Goal: Participate in discussion: Engage in conversation with other users on a specific topic

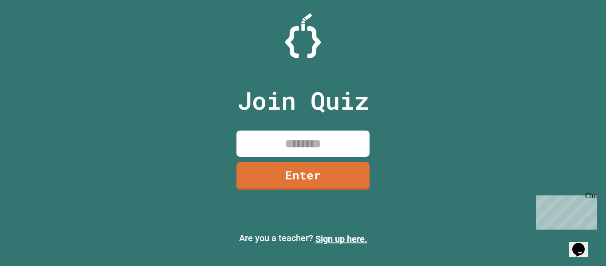
click at [335, 138] on input at bounding box center [303, 143] width 133 height 26
type input "********"
click at [324, 176] on link "Enter" at bounding box center [303, 175] width 135 height 29
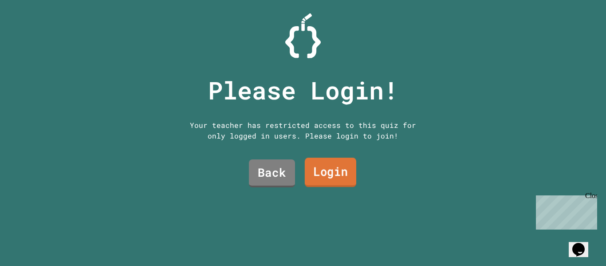
click at [319, 166] on link "Login" at bounding box center [330, 172] width 51 height 29
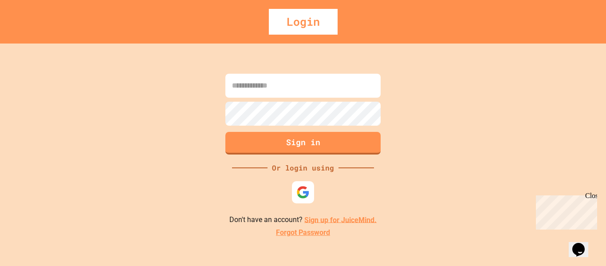
click at [282, 92] on input at bounding box center [302, 86] width 155 height 24
type input "**********"
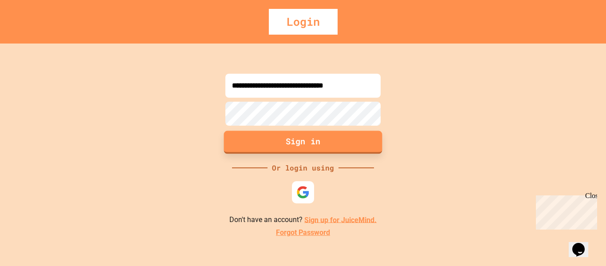
click at [282, 143] on button "Sign in" at bounding box center [303, 141] width 158 height 23
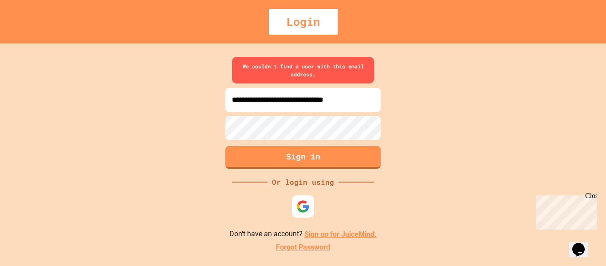
click at [293, 28] on div "Login" at bounding box center [303, 22] width 69 height 26
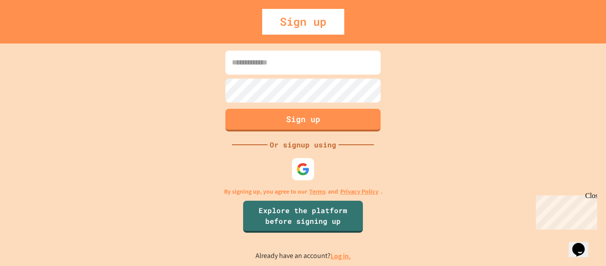
click at [292, 20] on div "Sign up" at bounding box center [303, 22] width 82 height 26
click at [267, 28] on div "Sign up" at bounding box center [303, 22] width 82 height 26
click at [272, 116] on button "Sign up" at bounding box center [303, 118] width 158 height 23
click at [263, 111] on button "Sign up" at bounding box center [303, 118] width 158 height 23
click at [265, 71] on input at bounding box center [302, 63] width 155 height 24
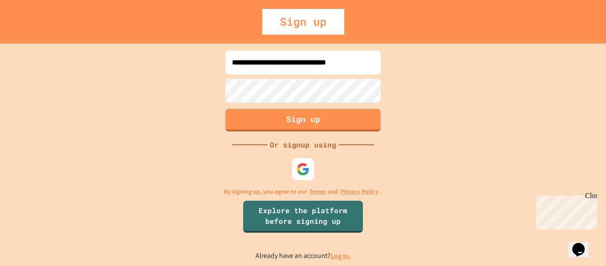
scroll to position [0, 7]
type input "**********"
click at [269, 118] on button "Sign up" at bounding box center [303, 118] width 158 height 23
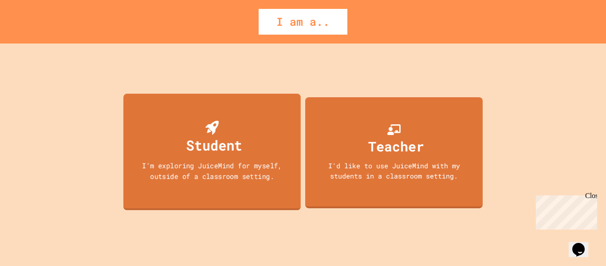
click at [257, 145] on div "Student I'm exploring JuiceMind for myself, outside of a classroom setting." at bounding box center [212, 151] width 178 height 117
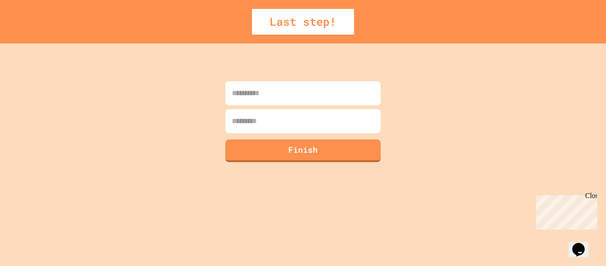
click at [275, 100] on input at bounding box center [302, 93] width 155 height 24
type input "*******"
click at [276, 130] on input at bounding box center [302, 121] width 155 height 24
type input "******"
click at [286, 151] on button "Finish" at bounding box center [303, 149] width 158 height 23
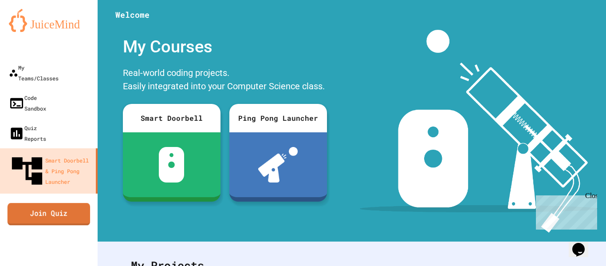
click at [71, 203] on link "Join Quiz" at bounding box center [49, 214] width 83 height 22
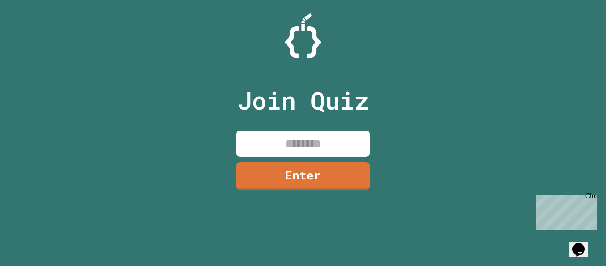
click at [290, 146] on input at bounding box center [303, 143] width 133 height 26
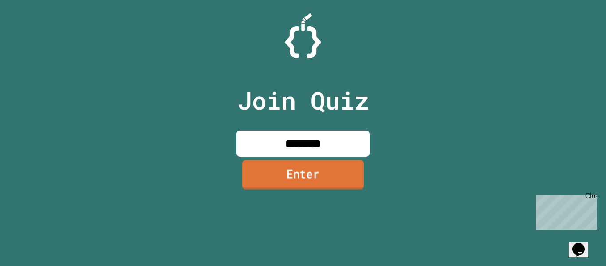
type input "********"
click at [292, 186] on link "Enter" at bounding box center [303, 174] width 122 height 29
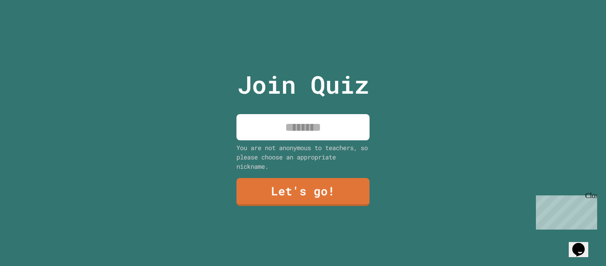
click at [300, 126] on input at bounding box center [303, 127] width 133 height 26
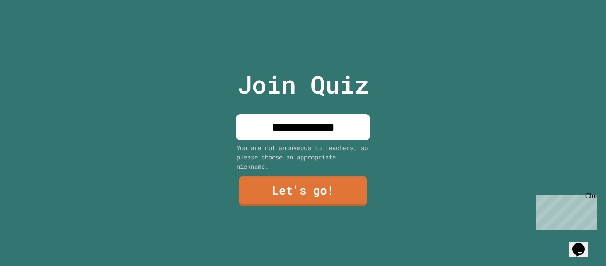
type input "**********"
click at [262, 196] on link "Let's go!" at bounding box center [303, 191] width 135 height 29
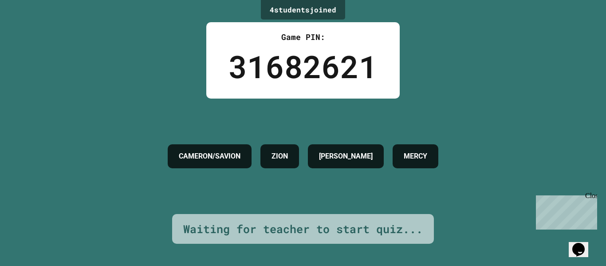
click at [0, 100] on div "4 student s joined Game PIN: 31682621 CAMERON/SAVION ZION JASIYAH J. MERCY Wait…" at bounding box center [303, 133] width 606 height 266
click at [0, 109] on div "4 student s joined Game PIN: 31682621 CAMERON/SAVION ZION JASIYAH J. MERCY Wait…" at bounding box center [303, 133] width 606 height 266
click at [0, 112] on div "4 student s joined Game PIN: 31682621 CAMERON/SAVION ZION JASIYAH J. MERCY Wait…" at bounding box center [303, 133] width 606 height 266
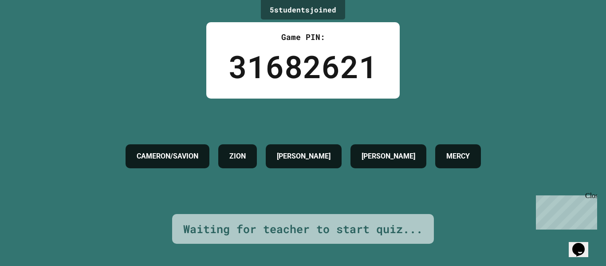
click at [556, 240] on p "Chat with us now!" at bounding box center [565, 244] width 58 height 8
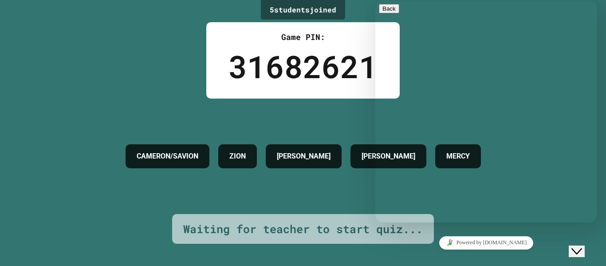
click at [580, 245] on button "Close Chat This icon closes the chat window." at bounding box center [577, 251] width 16 height 12
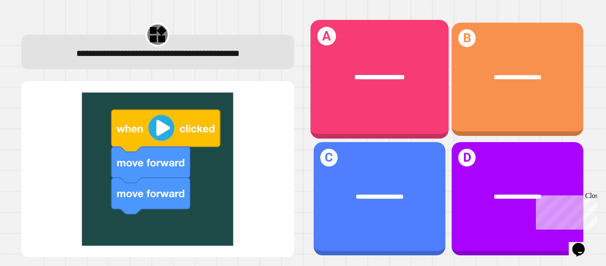
click at [391, 80] on div "**********" at bounding box center [379, 77] width 138 height 38
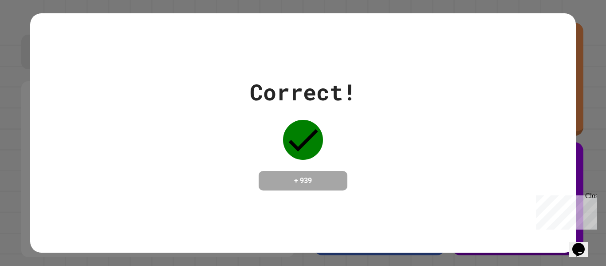
click at [410, 80] on div "Correct! + 939" at bounding box center [302, 132] width 545 height 115
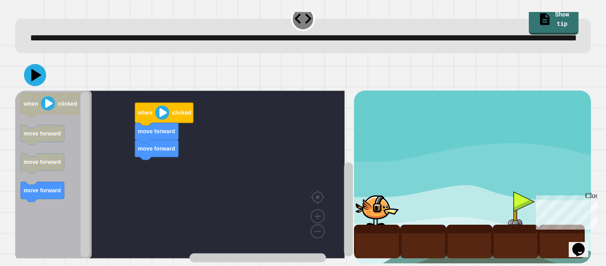
scroll to position [31, 0]
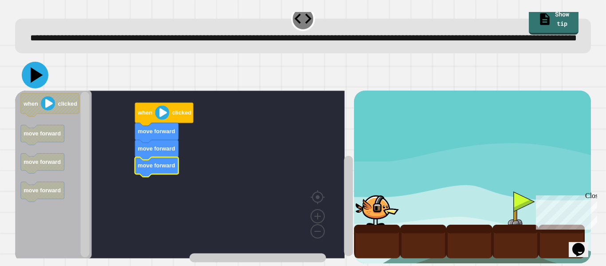
click at [34, 63] on icon at bounding box center [35, 75] width 27 height 27
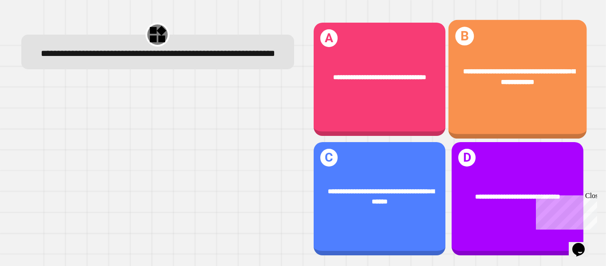
click at [480, 97] on div "**********" at bounding box center [517, 76] width 138 height 49
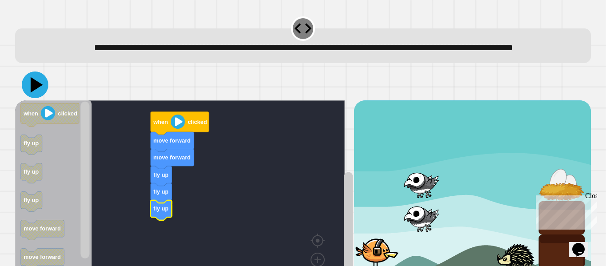
click at [32, 98] on icon at bounding box center [35, 84] width 27 height 27
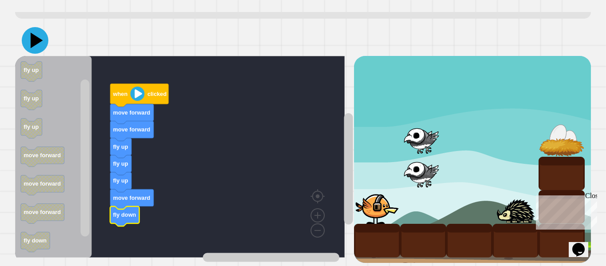
click at [33, 33] on icon at bounding box center [37, 41] width 12 height 16
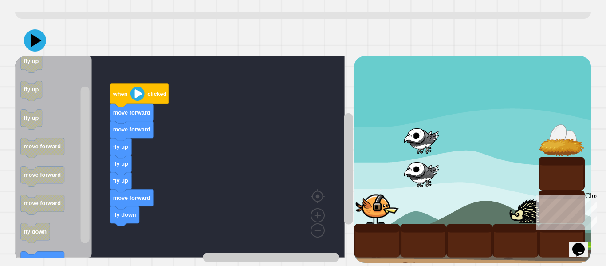
click at [80, 135] on div "fly up fly up fly up move forward fly down move forward move forward when click…" at bounding box center [184, 159] width 339 height 207
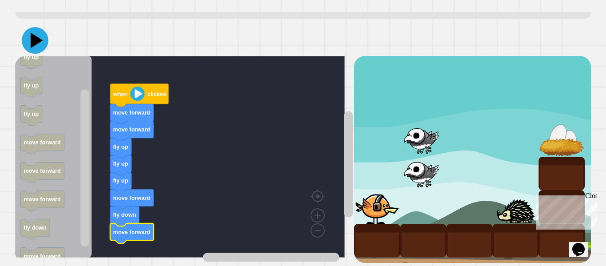
click at [41, 35] on icon at bounding box center [35, 40] width 27 height 27
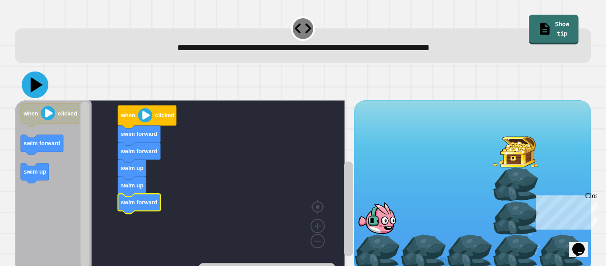
click at [35, 90] on icon at bounding box center [35, 84] width 27 height 27
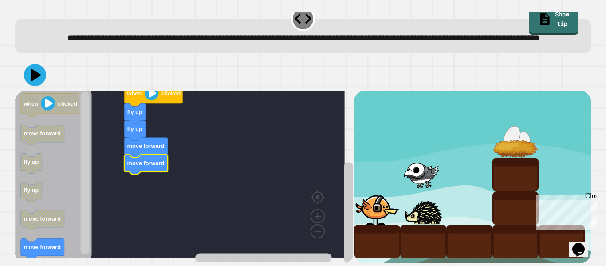
scroll to position [36, 0]
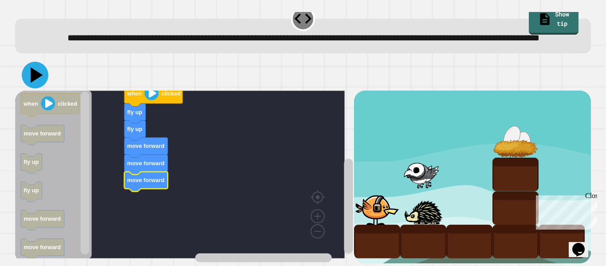
click at [39, 74] on icon at bounding box center [35, 75] width 27 height 27
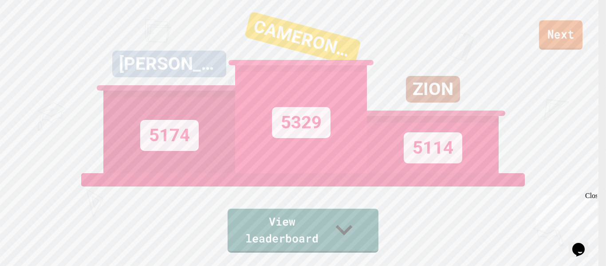
click at [549, 38] on link "Next" at bounding box center [560, 34] width 43 height 29
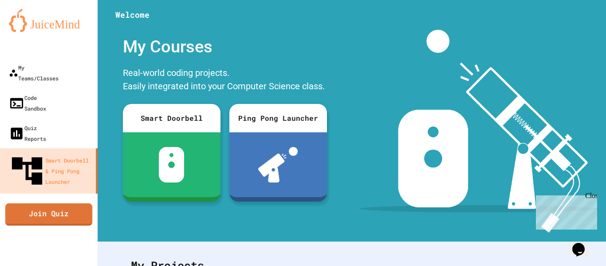
click at [71, 203] on link "Join Quiz" at bounding box center [48, 214] width 87 height 22
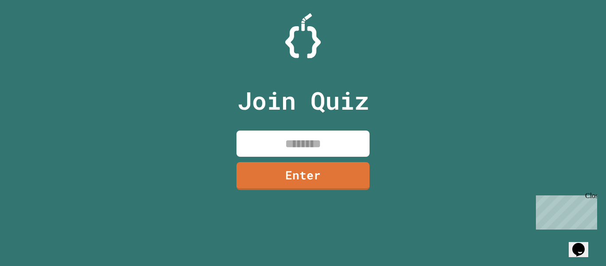
click at [271, 149] on input at bounding box center [303, 143] width 133 height 26
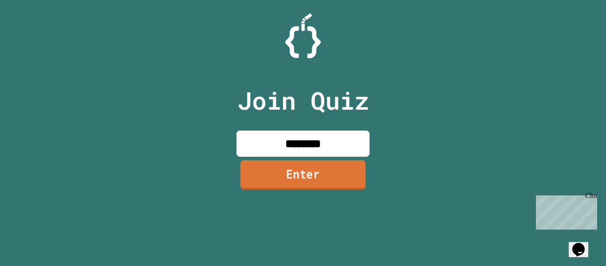
type input "********"
click at [282, 185] on link "Enter" at bounding box center [304, 174] width 126 height 29
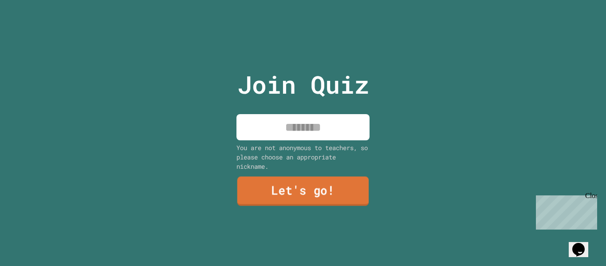
click at [282, 185] on link "Let's go!" at bounding box center [303, 191] width 132 height 29
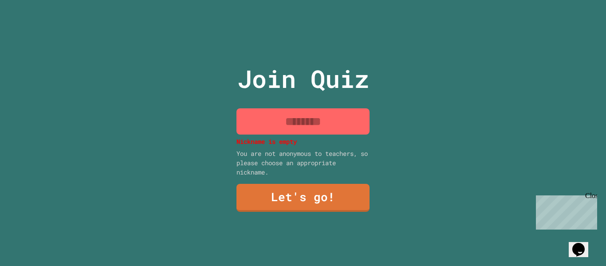
click at [285, 123] on input at bounding box center [303, 121] width 133 height 26
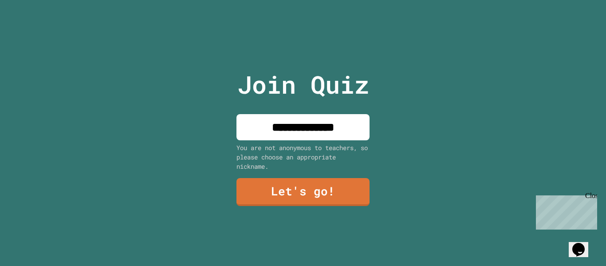
type input "**********"
click at [316, 184] on link "Let's go!" at bounding box center [303, 192] width 133 height 28
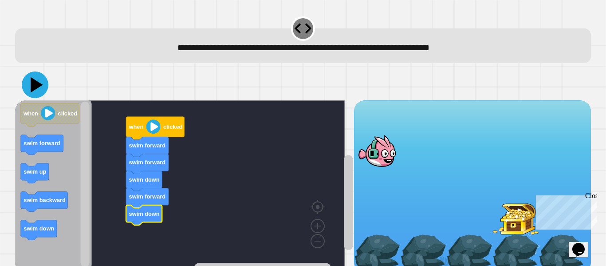
click at [40, 90] on icon at bounding box center [35, 84] width 27 height 27
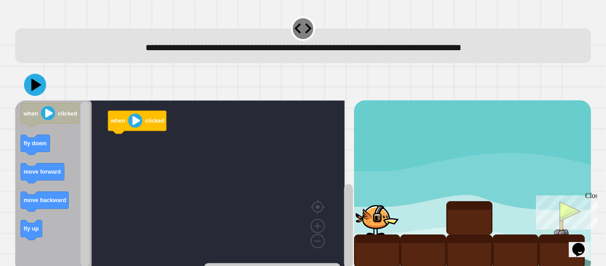
click at [39, 159] on icon "Blockly Workspace" at bounding box center [53, 184] width 77 height 168
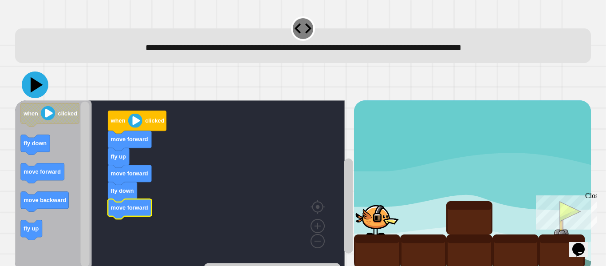
click at [39, 89] on icon at bounding box center [35, 84] width 27 height 27
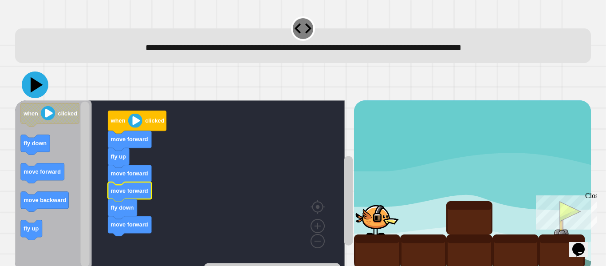
click at [28, 87] on icon at bounding box center [35, 84] width 27 height 27
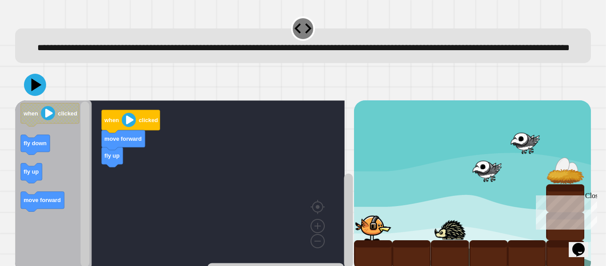
click at [67, 213] on icon "Blockly Workspace" at bounding box center [53, 184] width 77 height 168
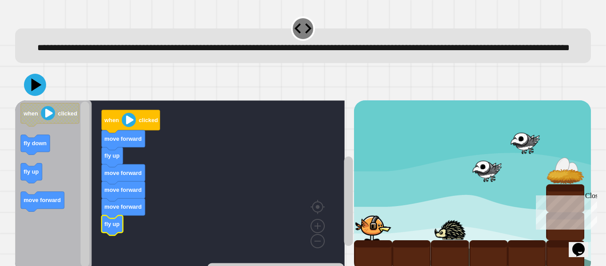
scroll to position [36, 0]
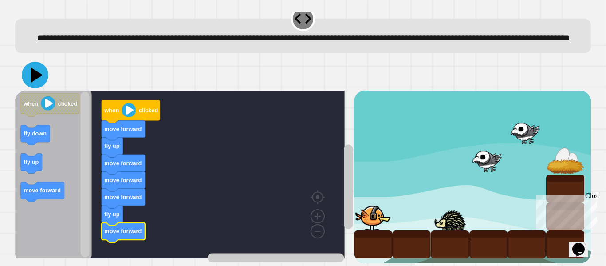
click at [37, 67] on icon at bounding box center [37, 75] width 12 height 16
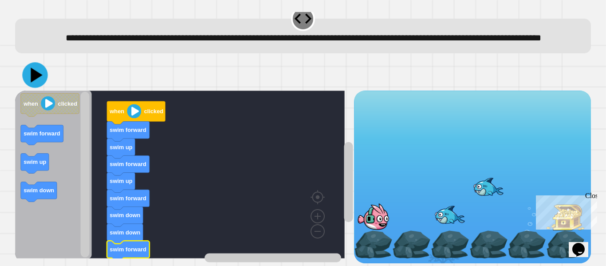
click at [37, 67] on icon at bounding box center [37, 74] width 12 height 15
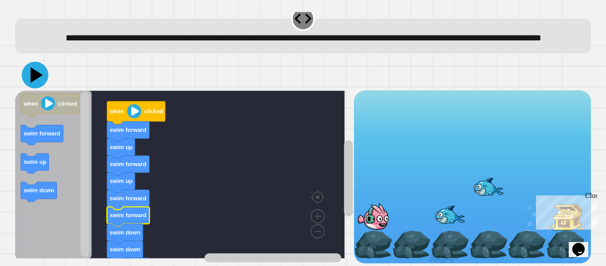
click at [37, 67] on icon at bounding box center [37, 75] width 12 height 16
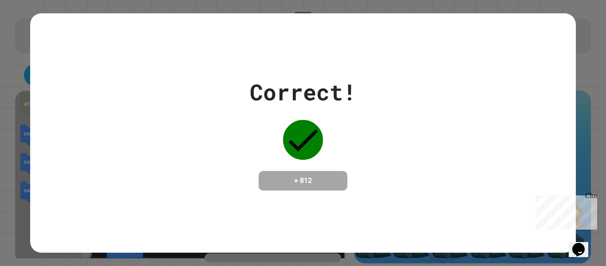
click at [593, 197] on div "Close" at bounding box center [590, 197] width 11 height 11
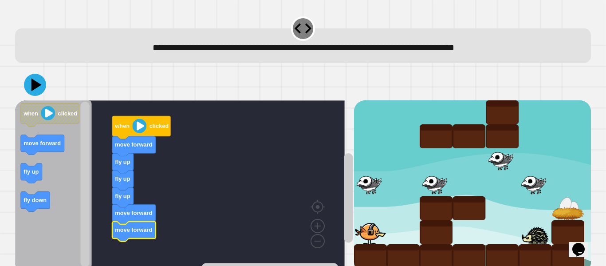
scroll to position [21, 0]
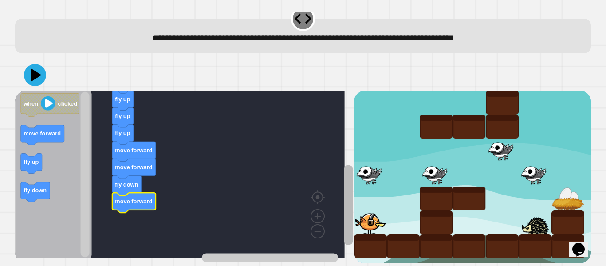
click at [344, 207] on rect "Blockly Workspace" at bounding box center [348, 205] width 9 height 80
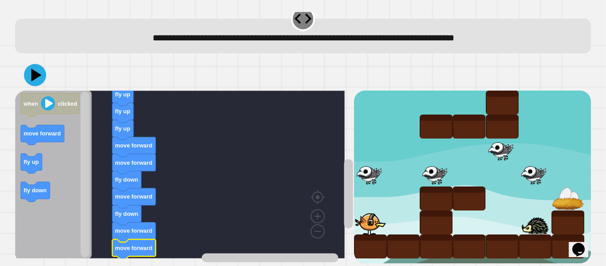
click at [33, 59] on div at bounding box center [303, 74] width 576 height 31
click at [34, 67] on icon at bounding box center [37, 75] width 12 height 16
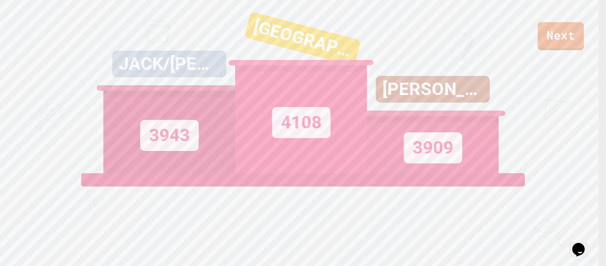
click at [577, 249] on icon "Opens Chat This icon Opens the chat window." at bounding box center [579, 249] width 14 height 14
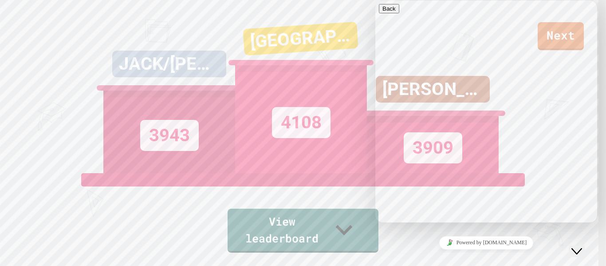
click at [582, 246] on div "Close Chat This icon closes the chat window." at bounding box center [577, 251] width 11 height 11
